Goal: Navigation & Orientation: Find specific page/section

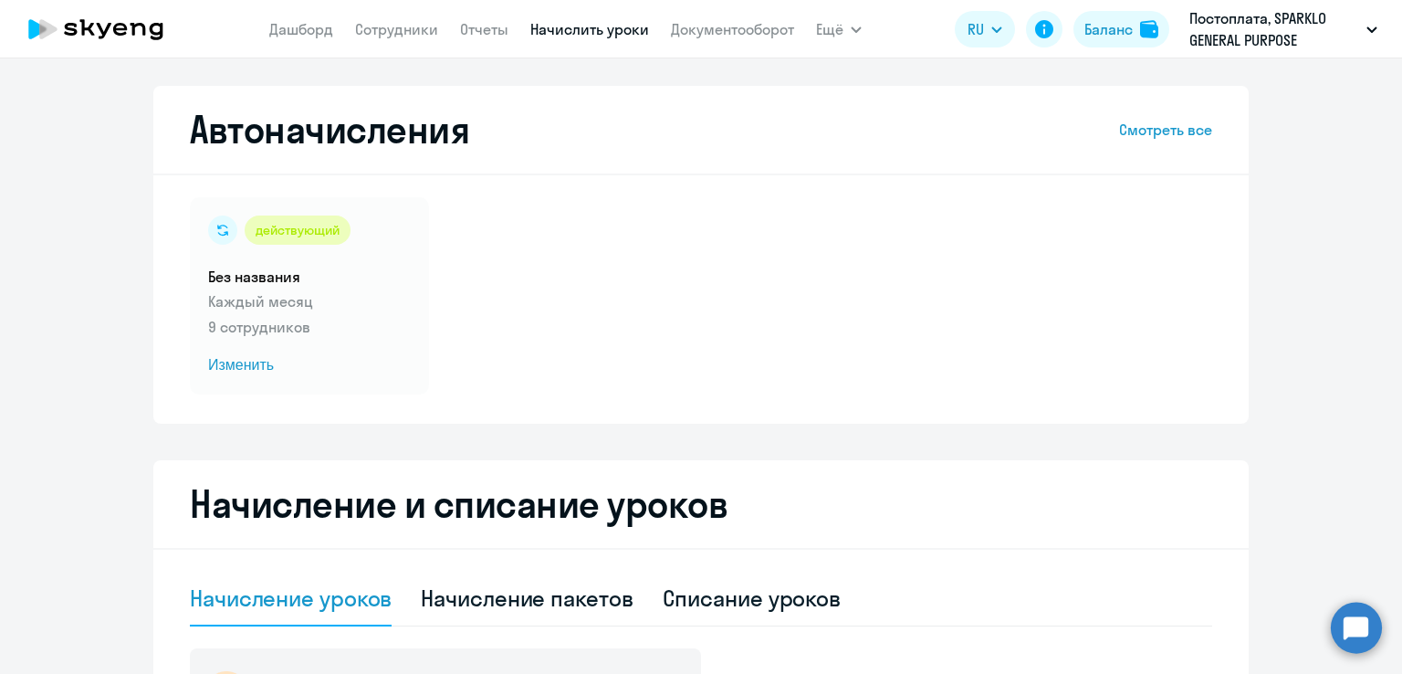
select select "10"
click at [310, 30] on link "Дашборд" at bounding box center [301, 29] width 64 height 18
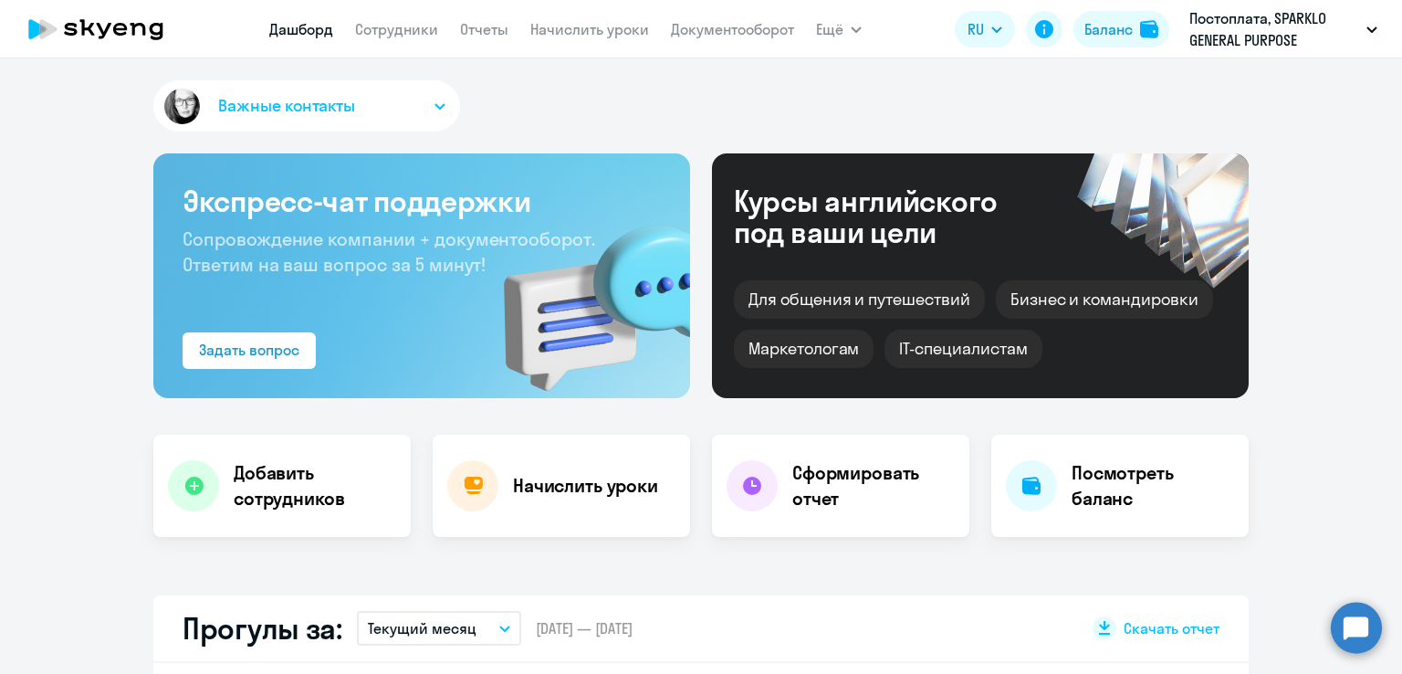
select select "30"
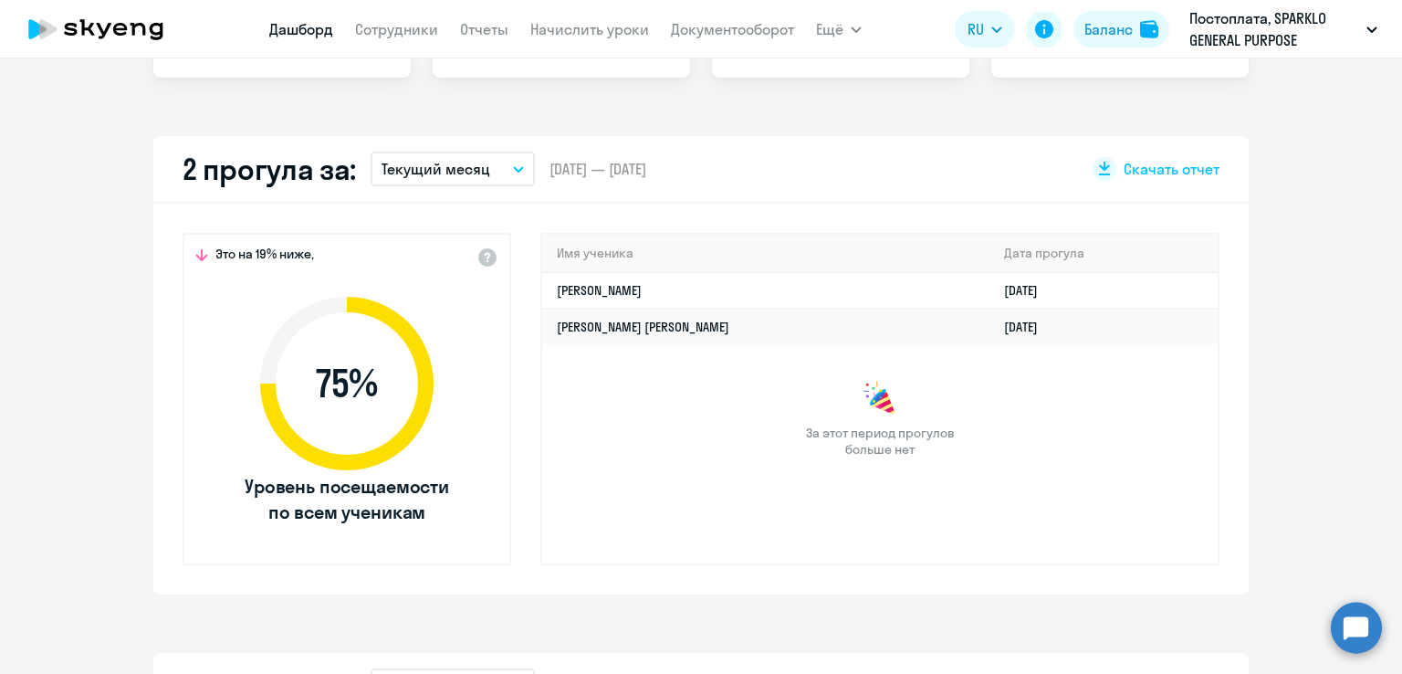
scroll to position [456, 0]
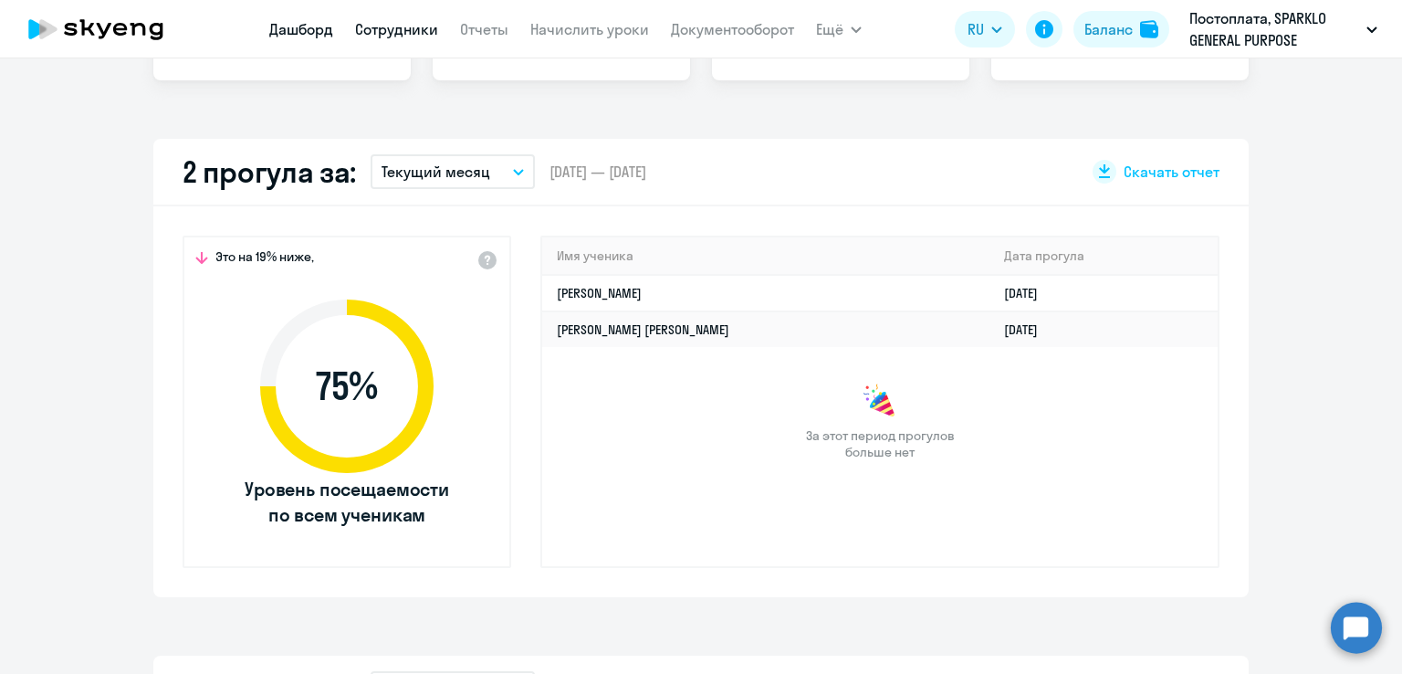
click at [398, 33] on link "Сотрудники" at bounding box center [396, 29] width 83 height 18
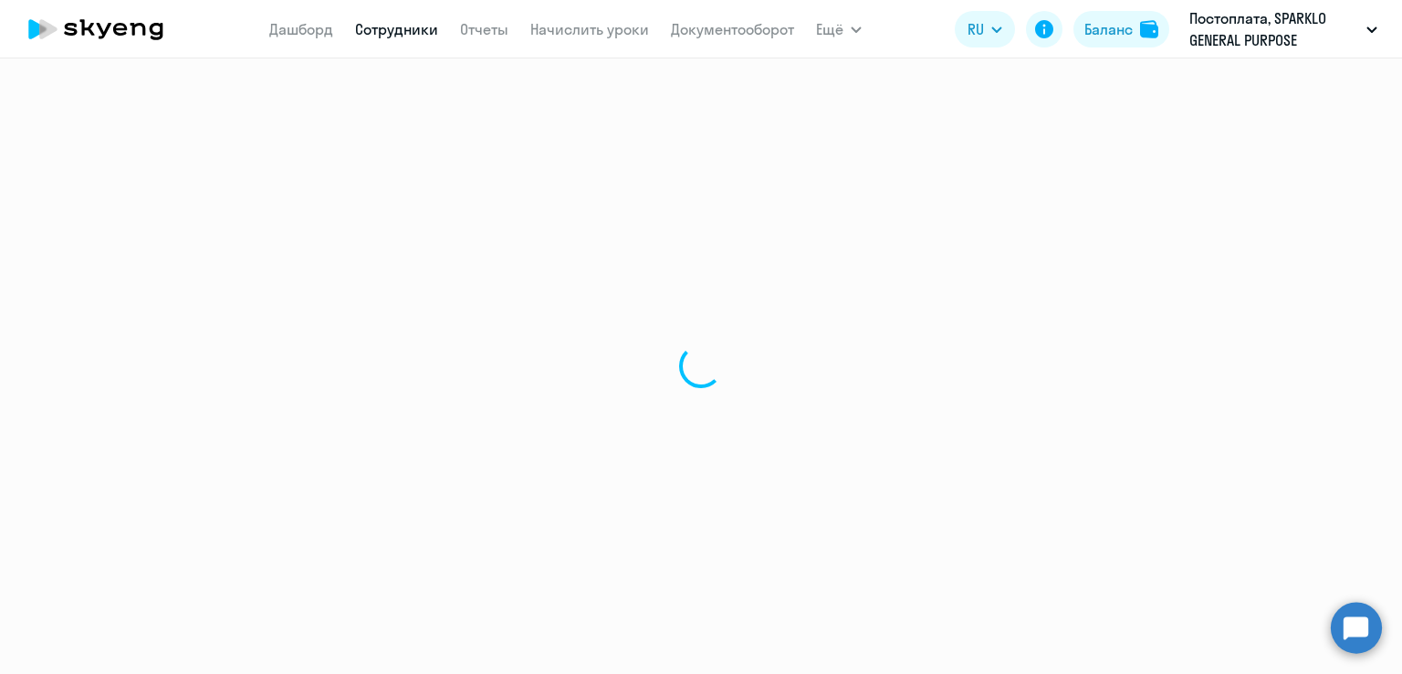
select select "30"
